Goal: Task Accomplishment & Management: Manage account settings

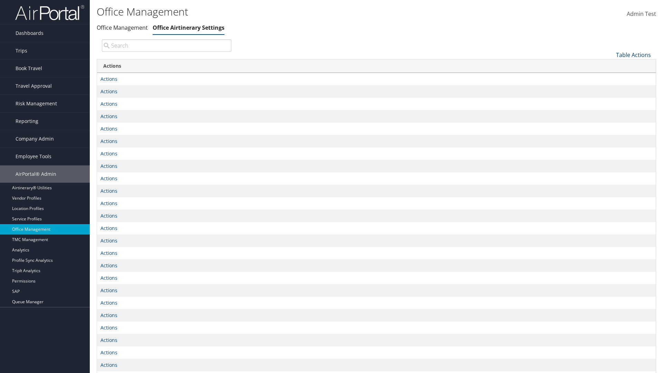
click at [633, 55] on link "Table Actions" at bounding box center [633, 55] width 35 height 8
click at [610, 77] on link "Page Length" at bounding box center [610, 77] width 91 height 12
click at [610, 78] on link "25" at bounding box center [610, 78] width 91 height 12
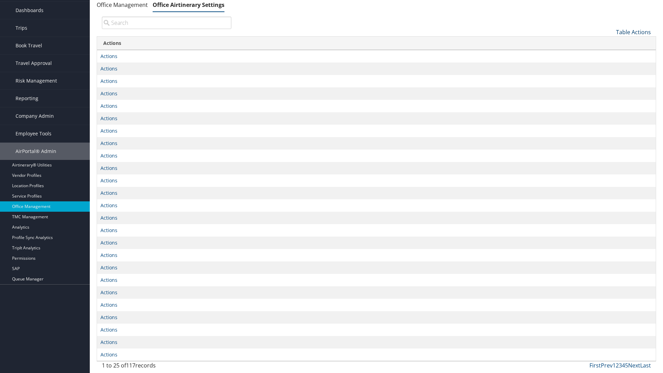
click at [633, 32] on link "Table Actions" at bounding box center [633, 32] width 35 height 8
click at [610, 54] on link "Page Length" at bounding box center [610, 55] width 91 height 12
click at [610, 67] on link "50" at bounding box center [610, 67] width 91 height 12
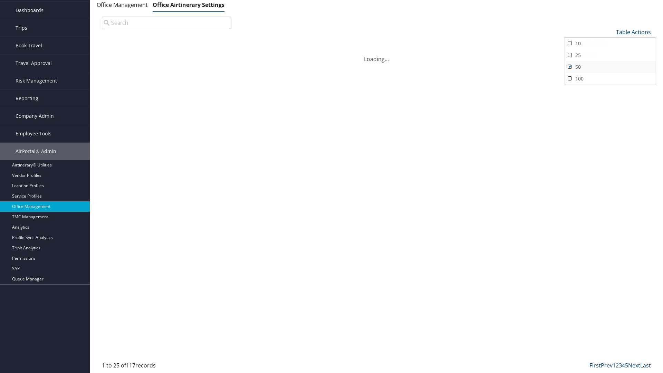
scroll to position [0, 0]
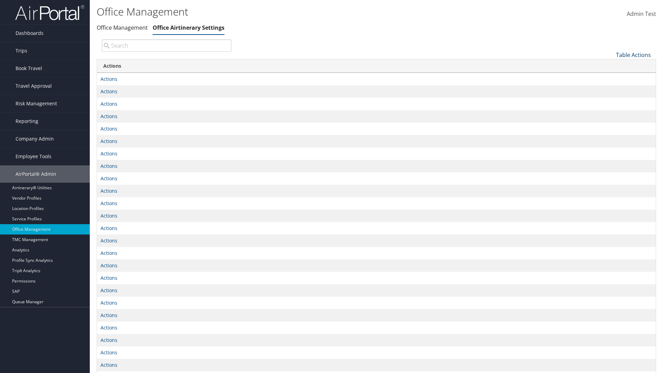
click at [633, 51] on link "Table Actions" at bounding box center [633, 55] width 35 height 8
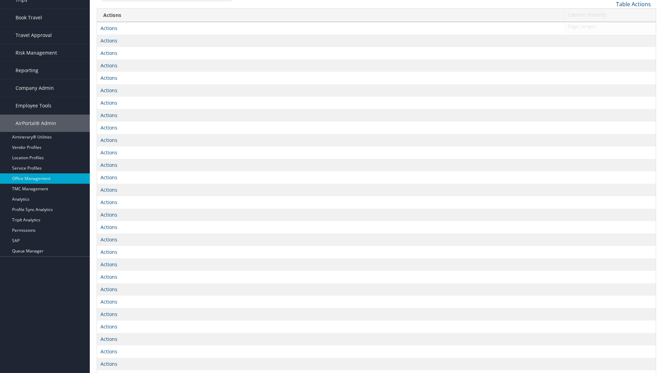
click at [610, 26] on link "Page Length" at bounding box center [610, 27] width 91 height 12
click at [610, 50] on link "100" at bounding box center [610, 51] width 91 height 12
click at [633, 4] on link "Table Actions" at bounding box center [633, 4] width 35 height 8
click at [610, 14] on link "Column Visibility" at bounding box center [610, 15] width 91 height 12
